Goal: Obtain resource: Download file/media

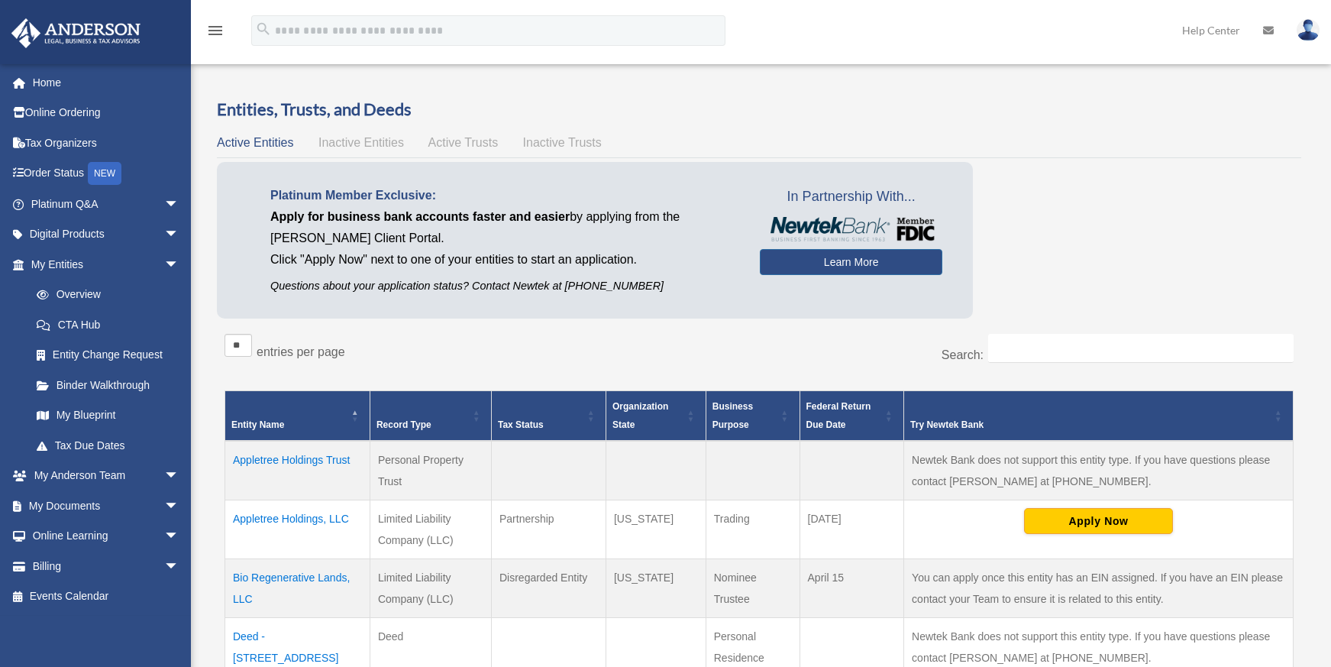
scroll to position [406, 0]
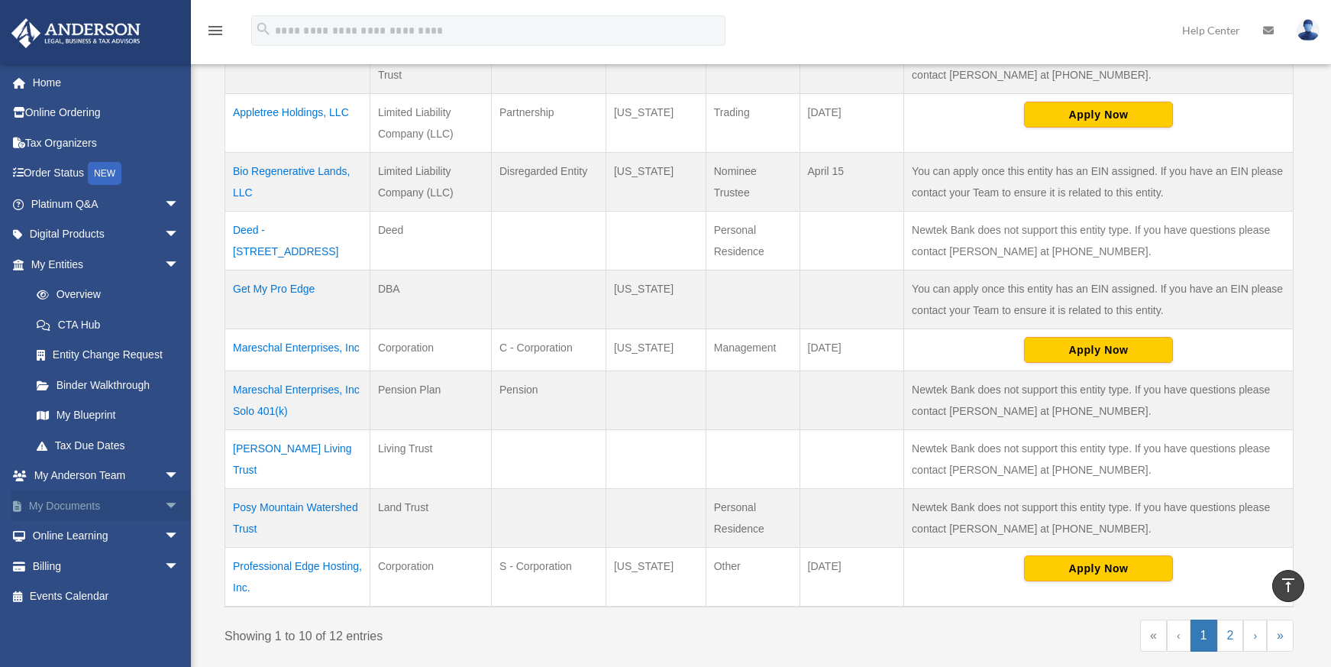
click at [83, 500] on link "My Documents arrow_drop_down" at bounding box center [107, 505] width 192 height 31
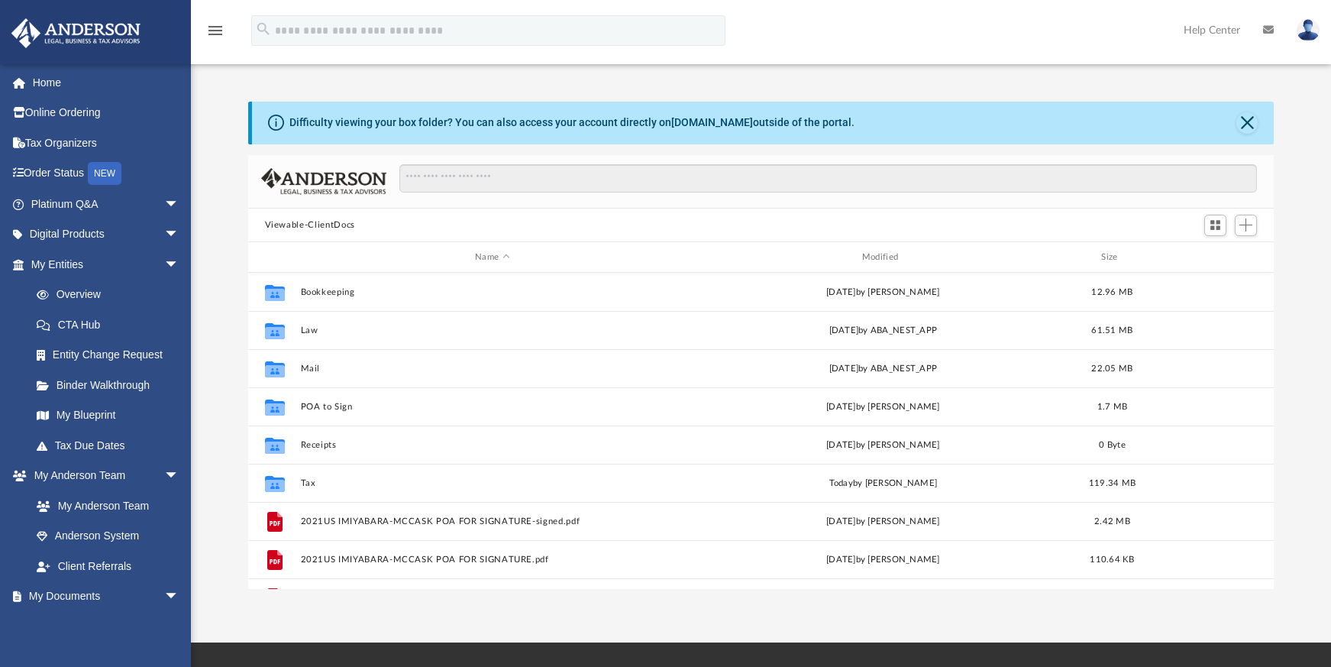
scroll to position [336, 1014]
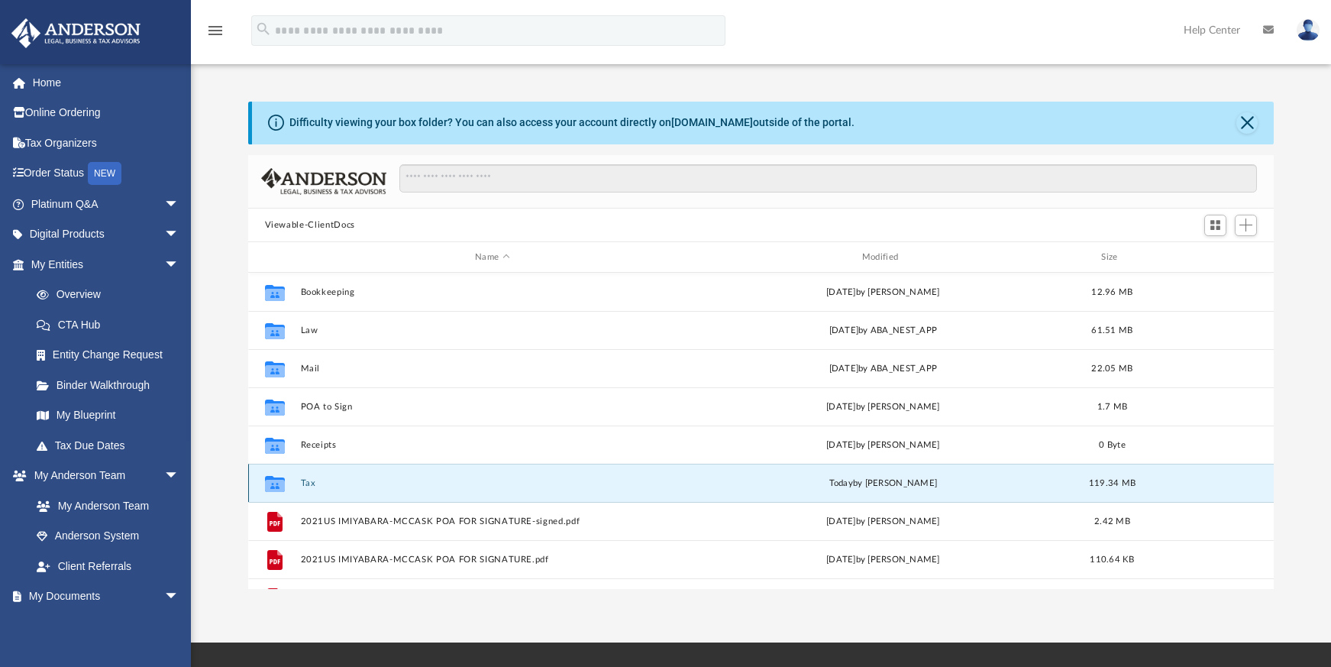
click at [307, 482] on button "Tax" at bounding box center [492, 483] width 384 height 10
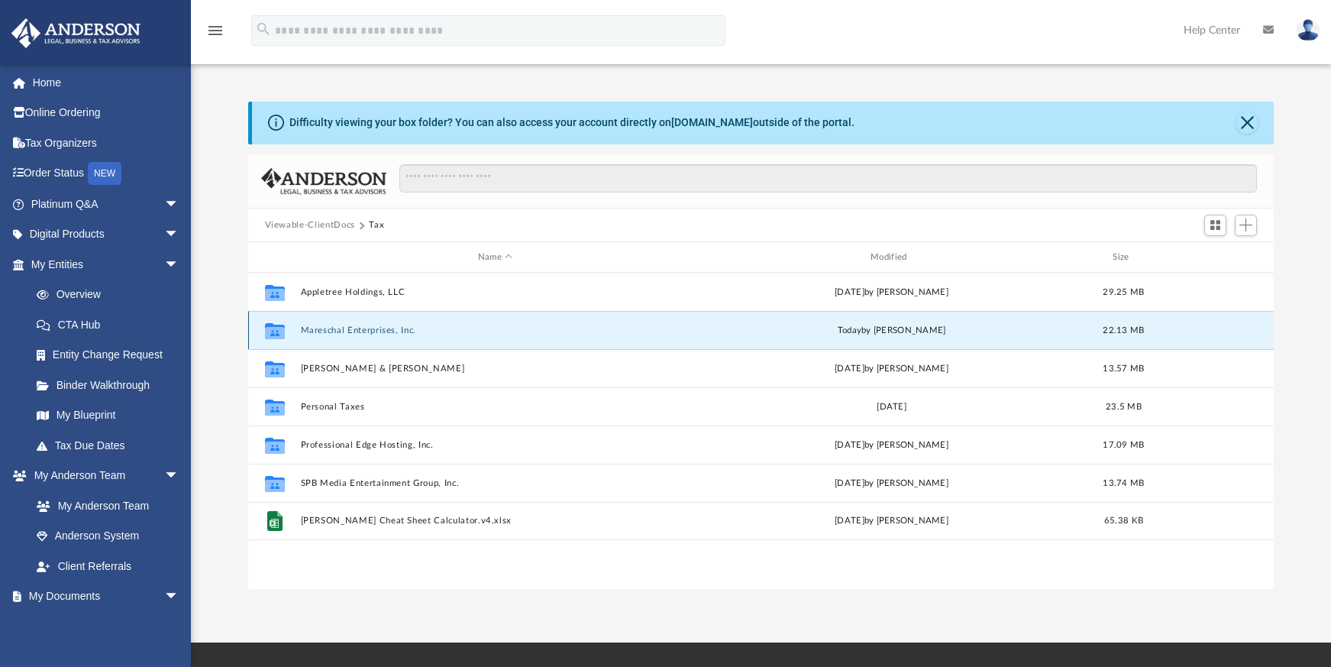
click at [395, 327] on button "Mareschal Enterprises, Inc." at bounding box center [495, 330] width 390 height 10
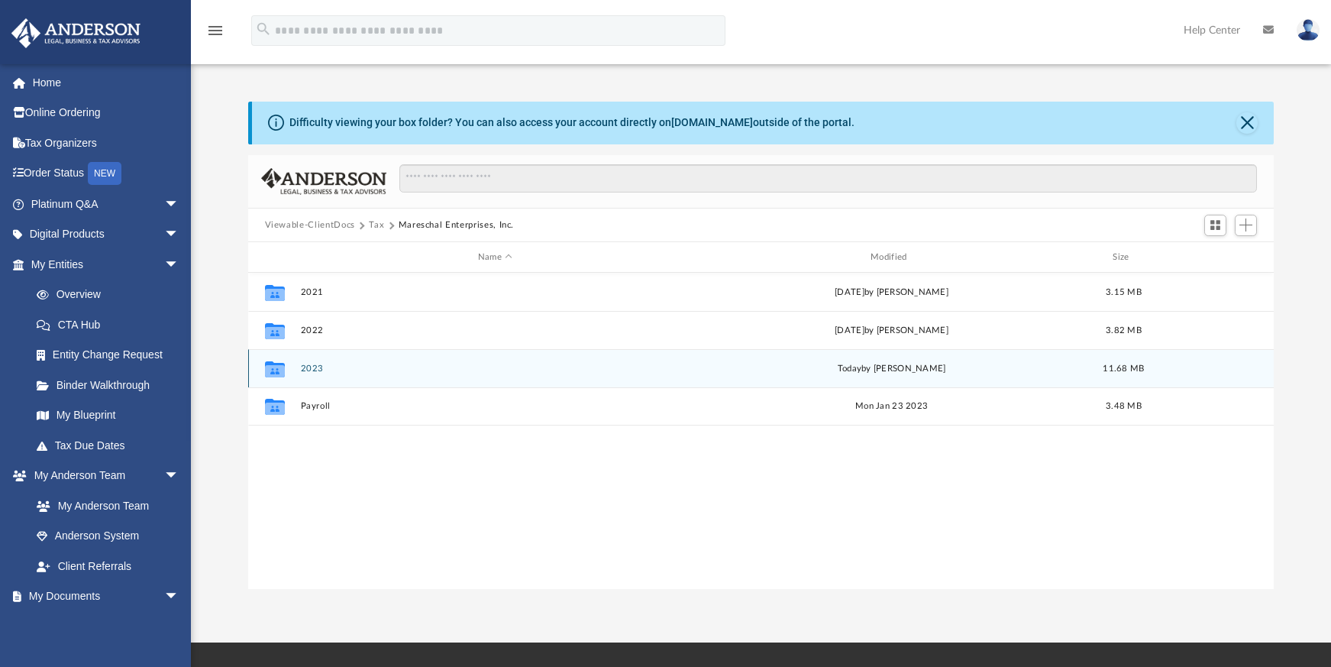
click at [303, 367] on button "2023" at bounding box center [495, 369] width 390 height 10
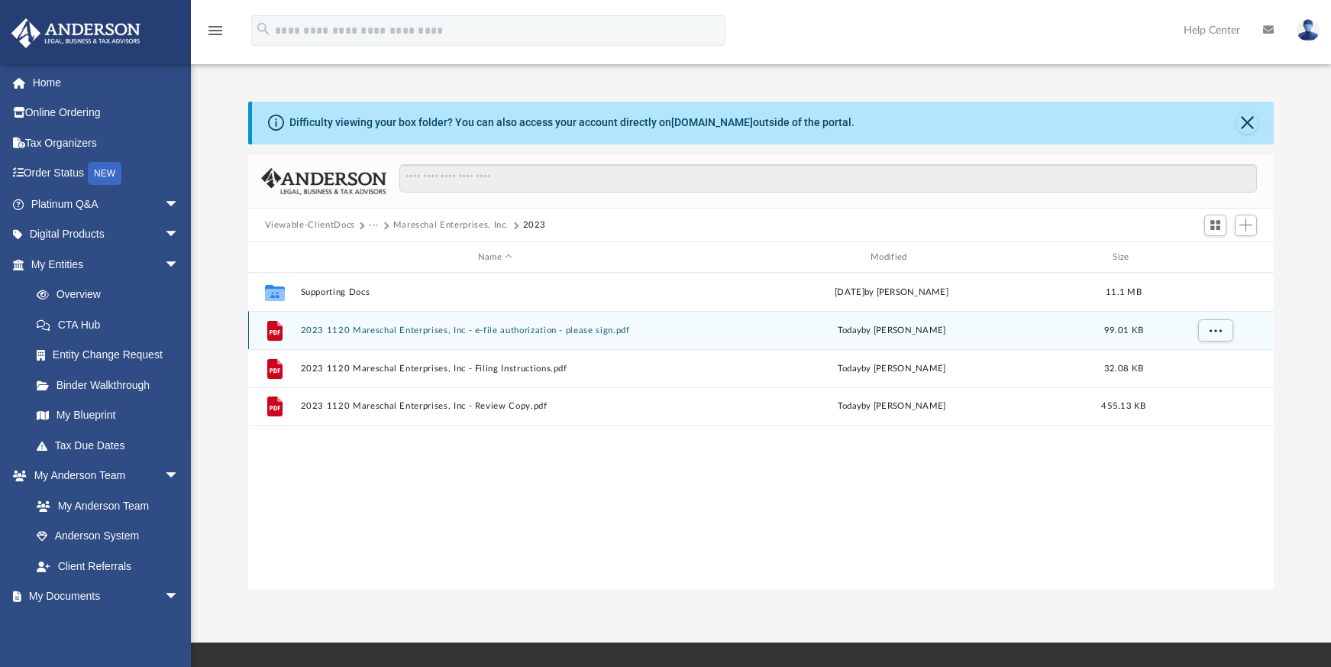
click at [574, 333] on button "2023 1120 Mareschal Enterprises, Inc - e-file authorization - please sign.pdf" at bounding box center [495, 330] width 390 height 10
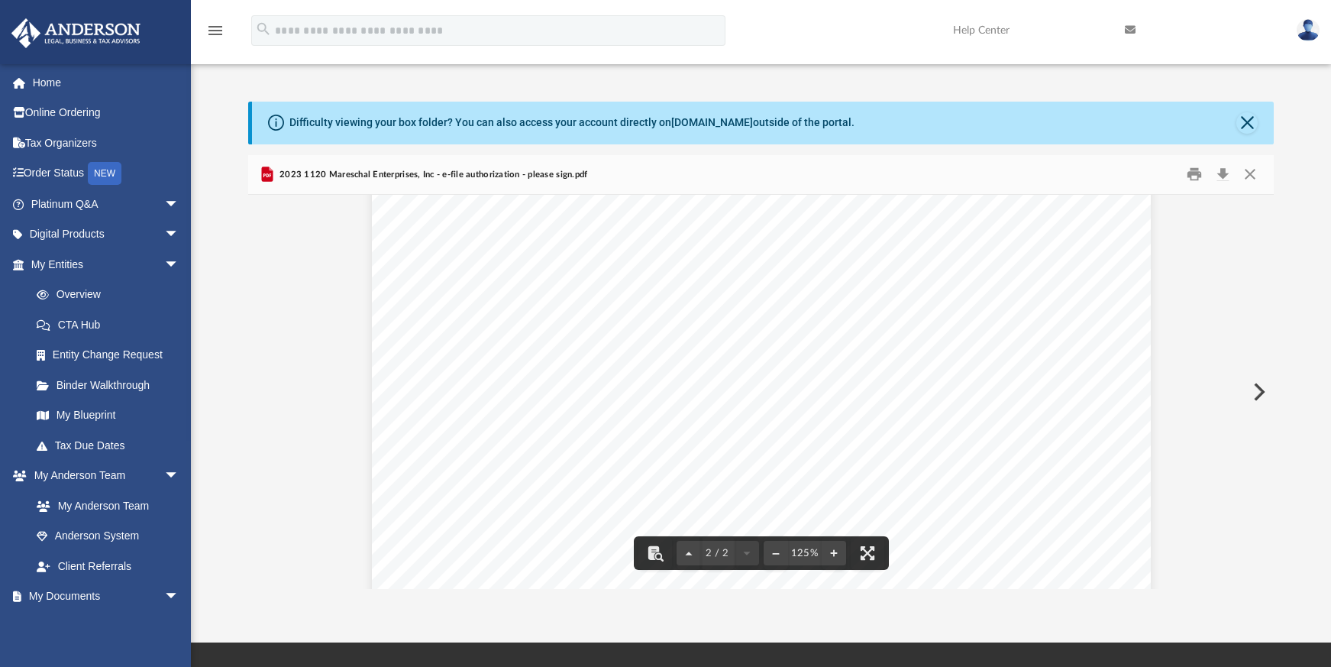
scroll to position [1261, 0]
click at [1257, 176] on button "Close" at bounding box center [1250, 175] width 27 height 24
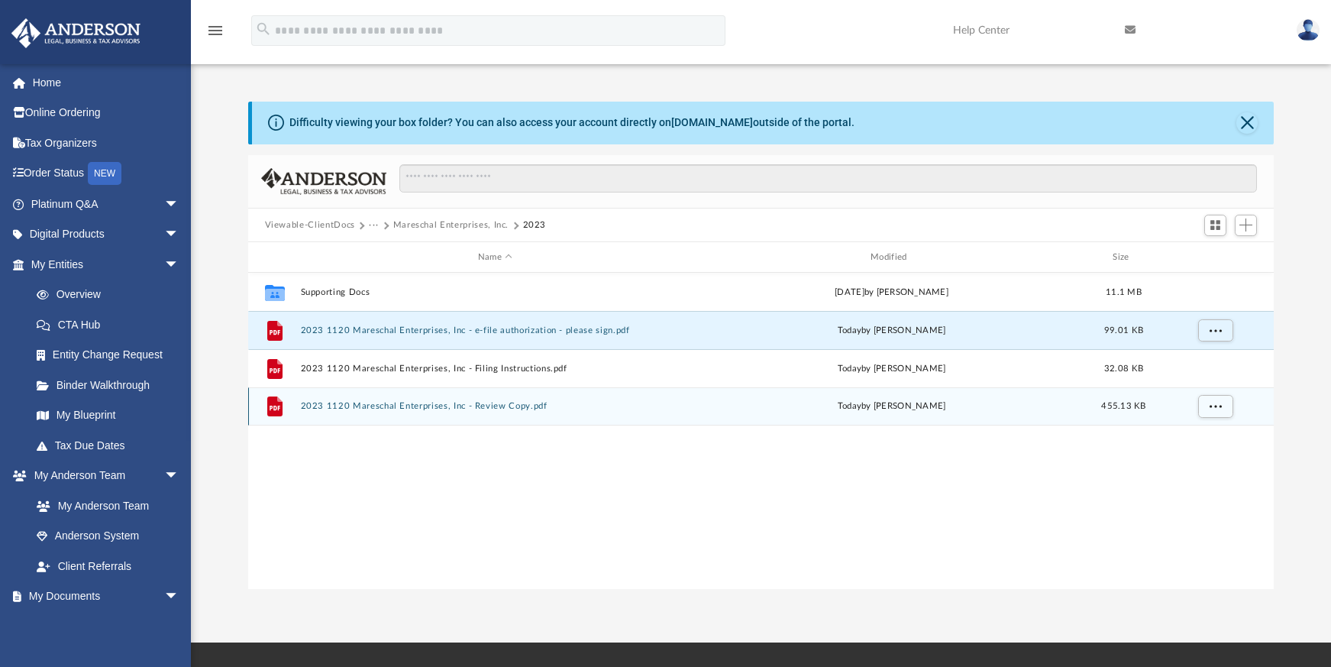
click at [504, 402] on button "2023 1120 Mareschal Enterprises, Inc - Review Copy.pdf" at bounding box center [495, 407] width 390 height 10
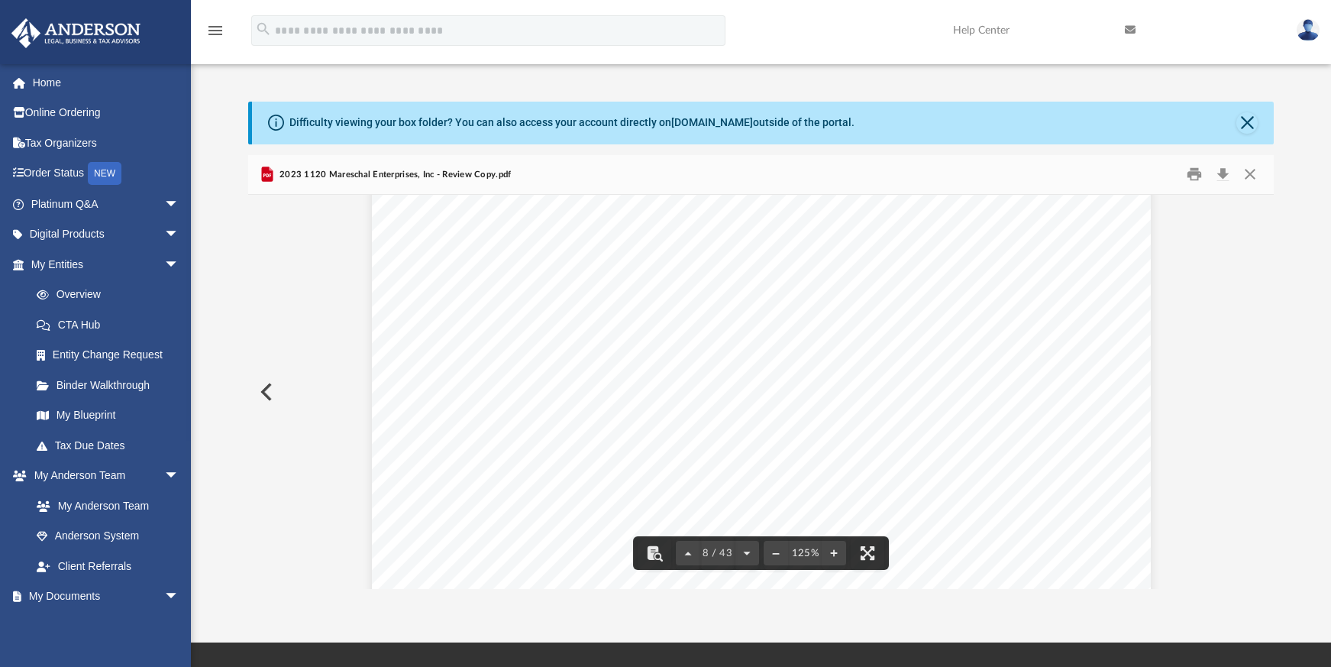
scroll to position [7843, 0]
click at [1250, 172] on button "Close" at bounding box center [1250, 175] width 27 height 24
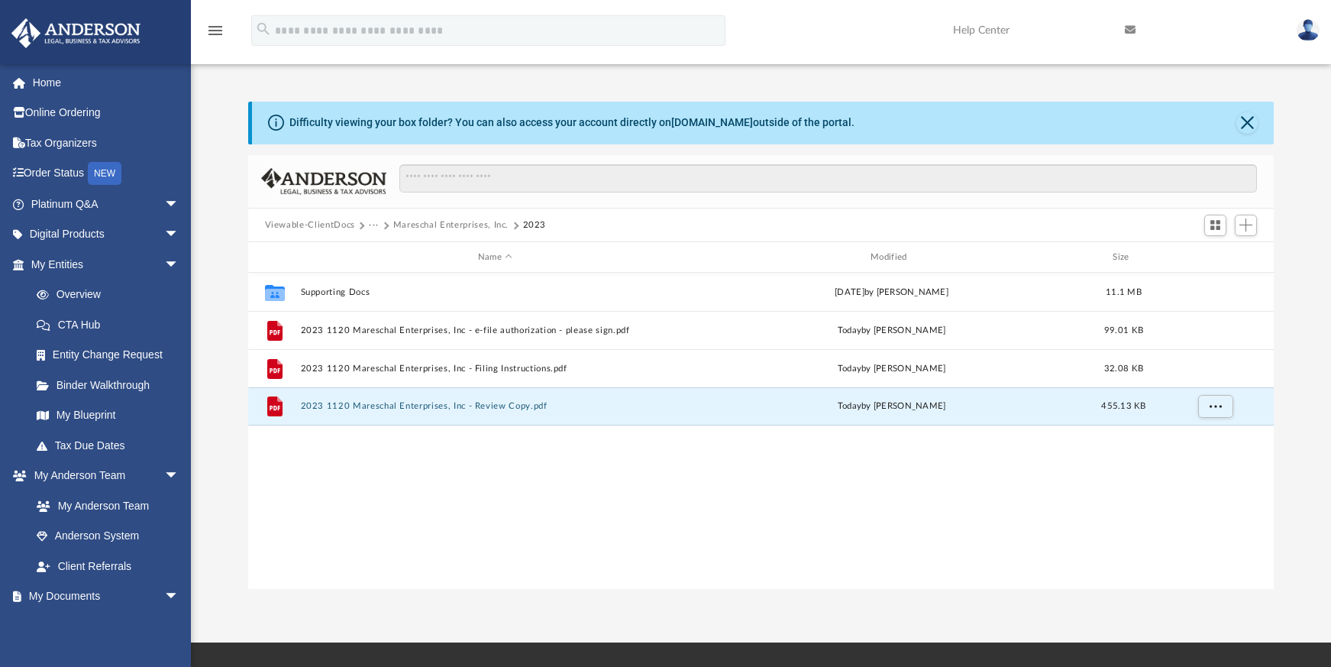
click at [424, 479] on div "Collaborated Folder Supporting Docs Fri Sep 19 2025 by Michael Miyabara-McCaske…" at bounding box center [761, 431] width 1027 height 316
click at [82, 293] on link "Overview" at bounding box center [111, 295] width 181 height 31
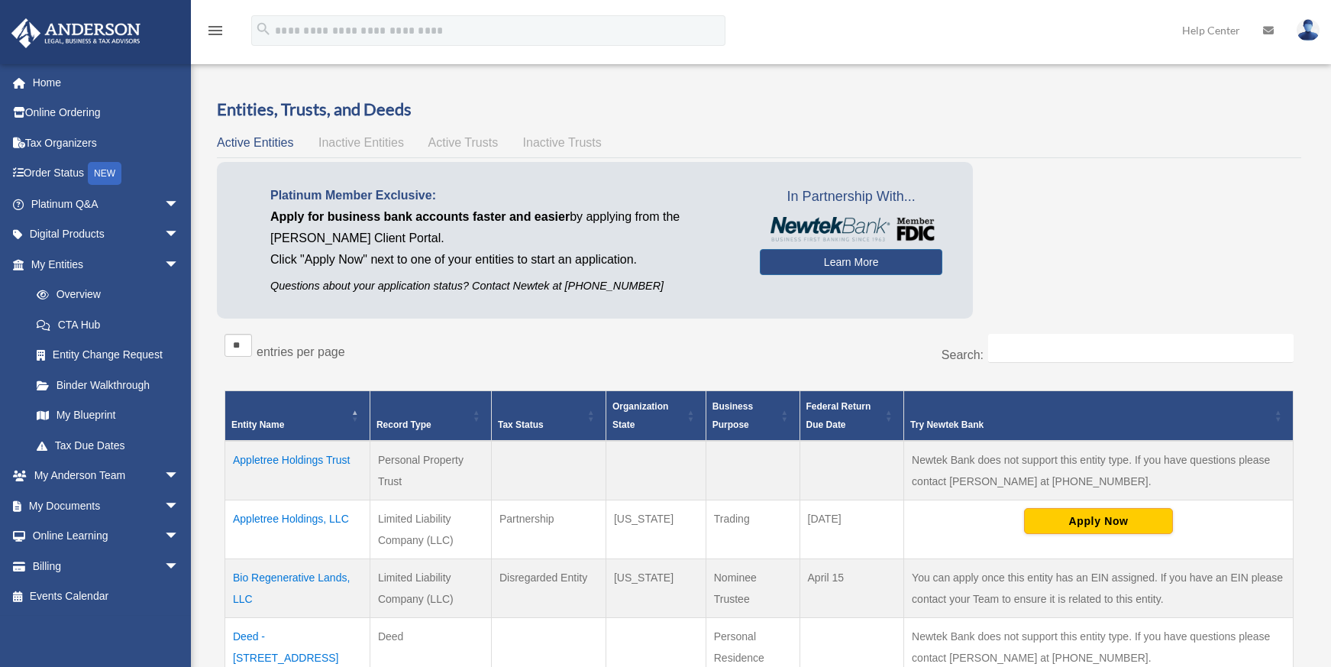
click at [1085, 108] on h3 "Entities, Trusts, and Deeds" at bounding box center [759, 110] width 1085 height 24
click at [1121, 110] on h3 "Entities, Trusts, and Deeds" at bounding box center [759, 110] width 1085 height 24
